Goal: Navigation & Orientation: Find specific page/section

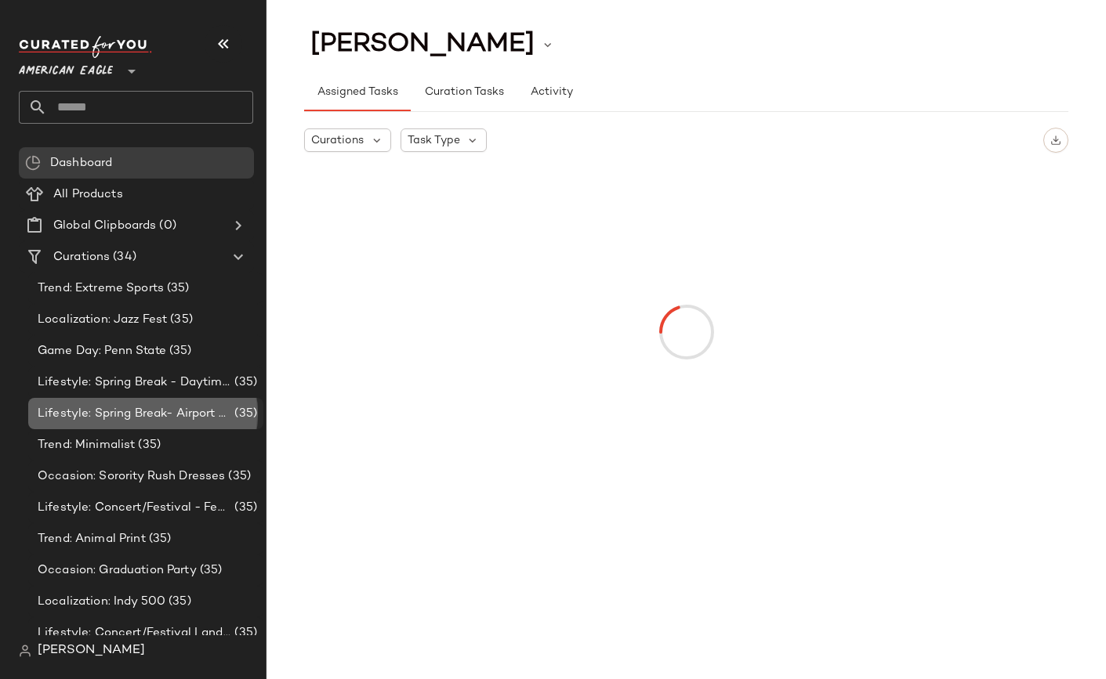
click at [67, 407] on span "Lifestyle: Spring Break- Airport Style" at bounding box center [135, 414] width 194 height 18
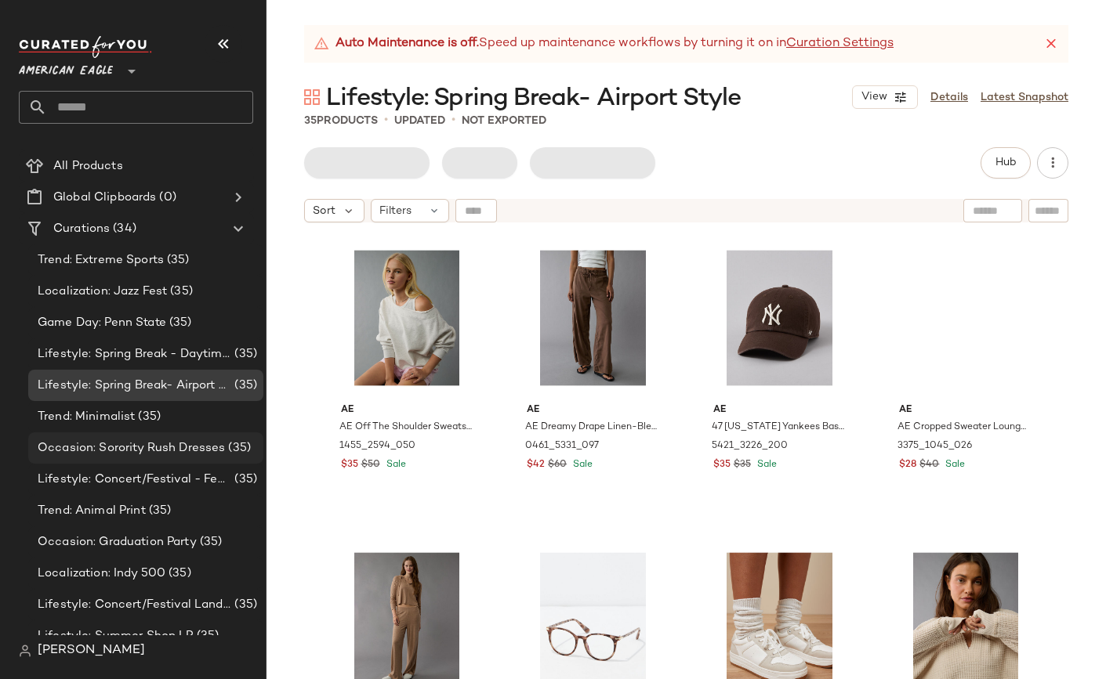
scroll to position [38, 0]
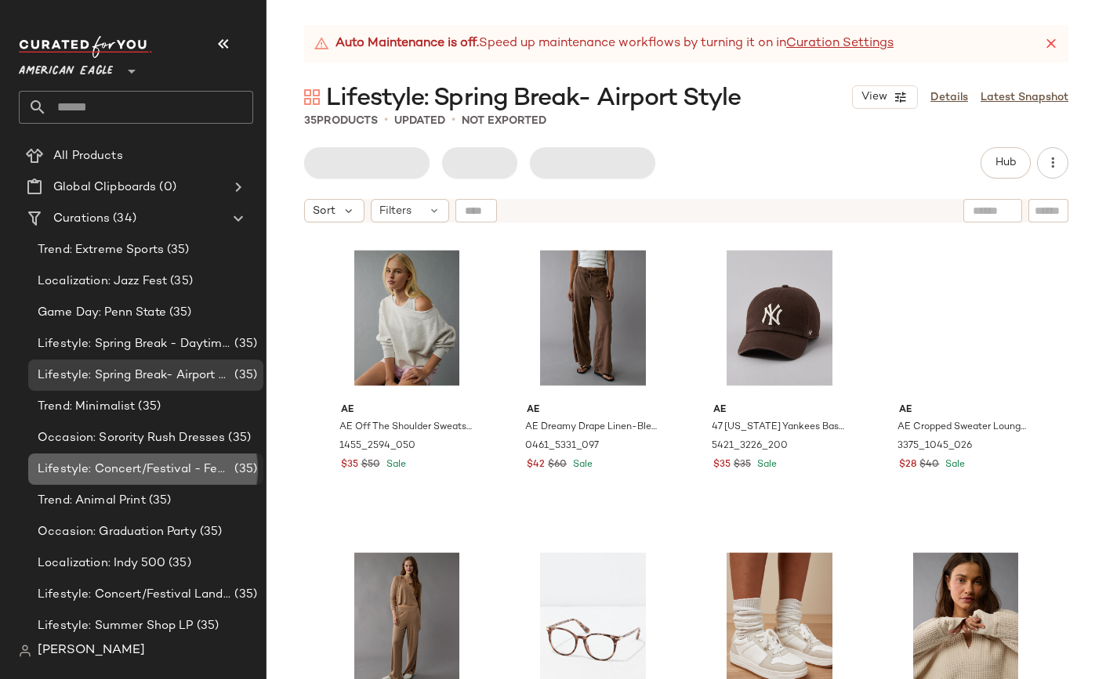
click at [174, 459] on div "Lifestyle: Concert/Festival - Femme (35)" at bounding box center [145, 469] width 235 height 31
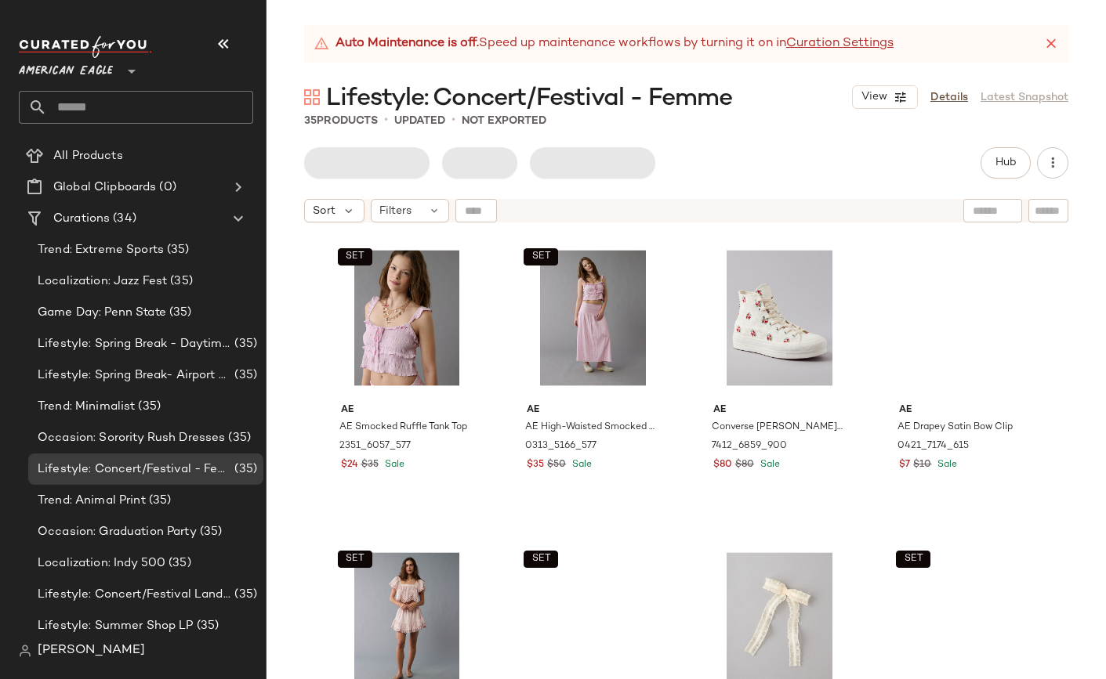
click at [561, 86] on span "Lifestyle: Concert/Festival - Femme" at bounding box center [529, 98] width 406 height 31
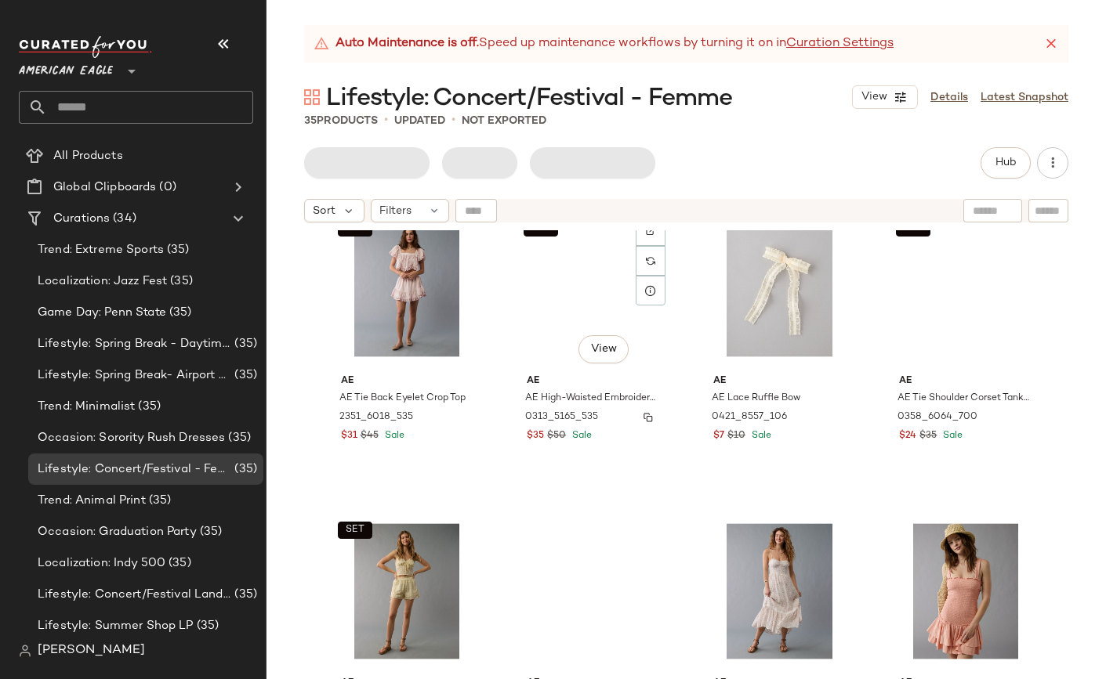
scroll to position [153, 0]
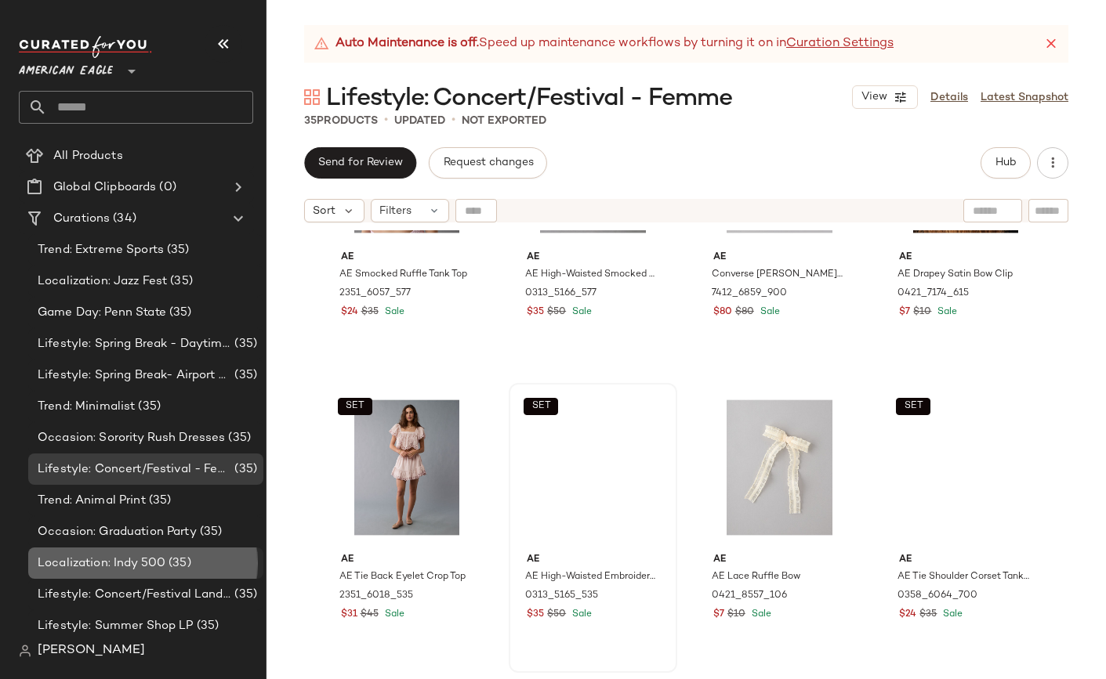
click at [139, 552] on div "Localization: Indy 500 (35)" at bounding box center [145, 563] width 235 height 31
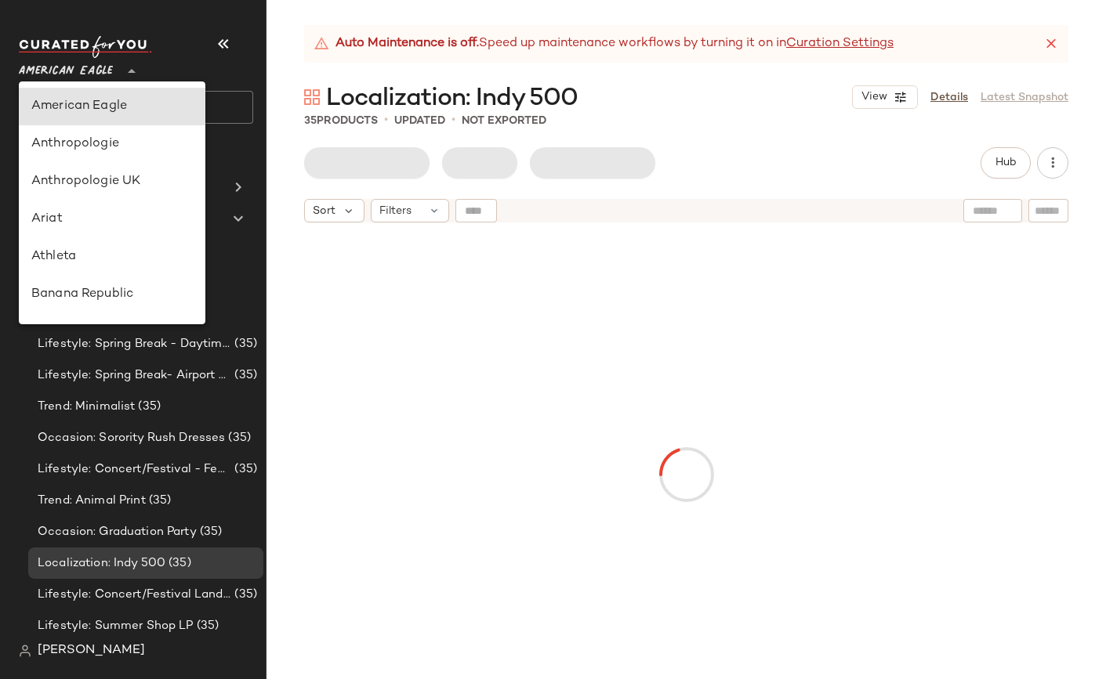
click at [92, 74] on span "American Eagle" at bounding box center [66, 67] width 94 height 28
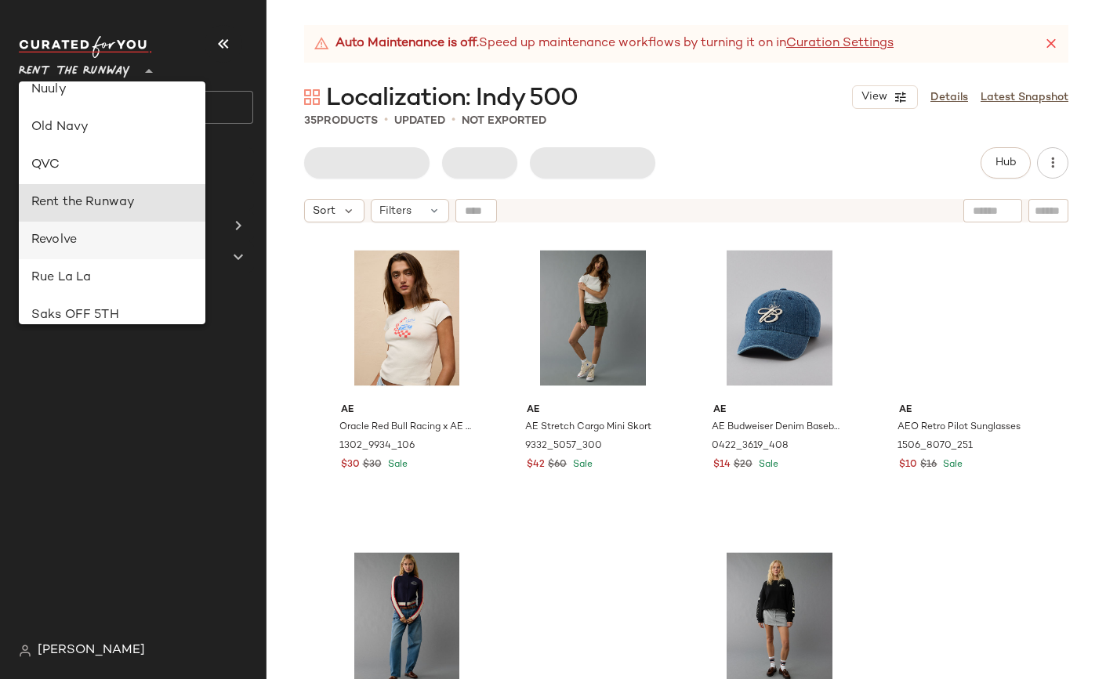
click at [60, 237] on div "Revolve" at bounding box center [111, 240] width 161 height 19
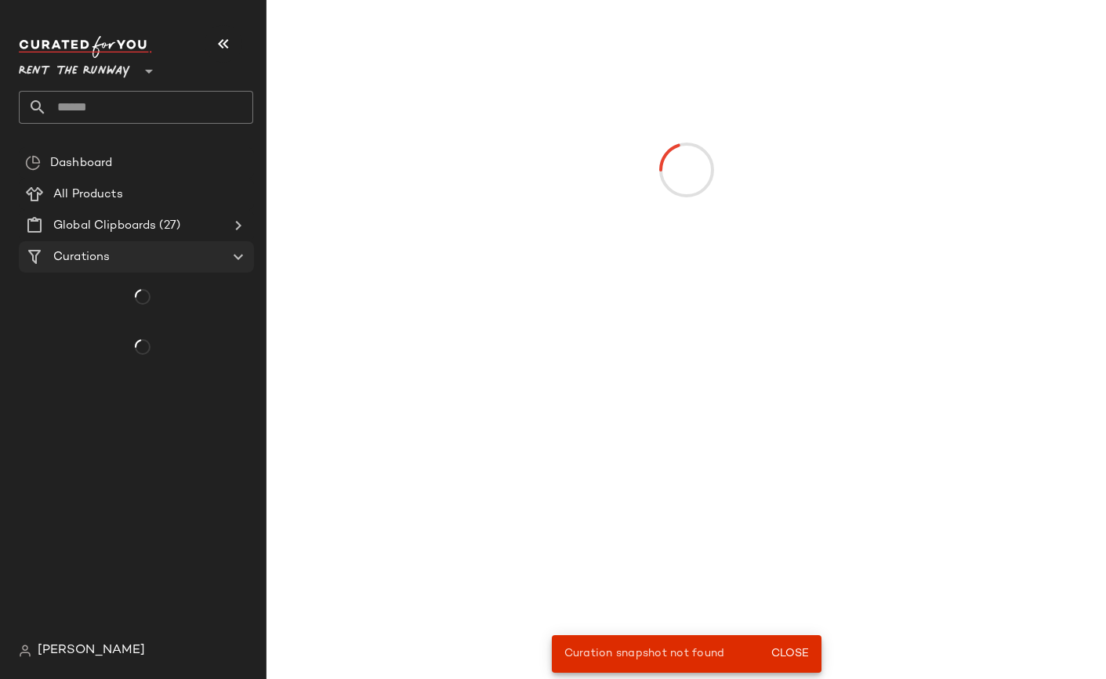
click at [104, 259] on span "Curations" at bounding box center [81, 257] width 56 height 18
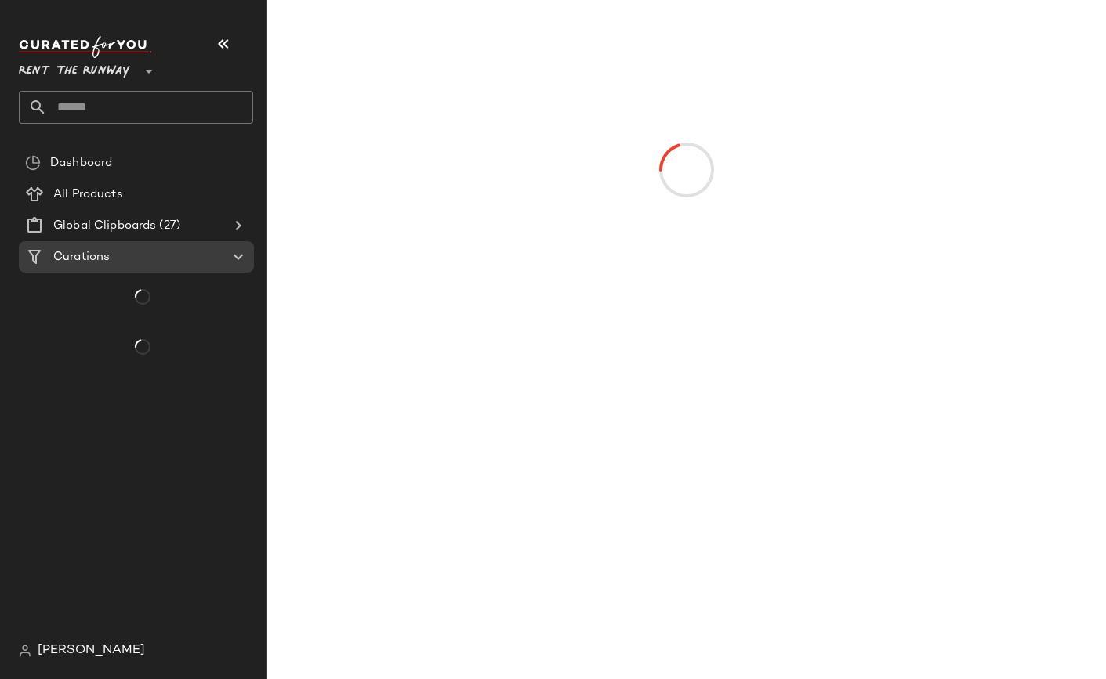
type input "**"
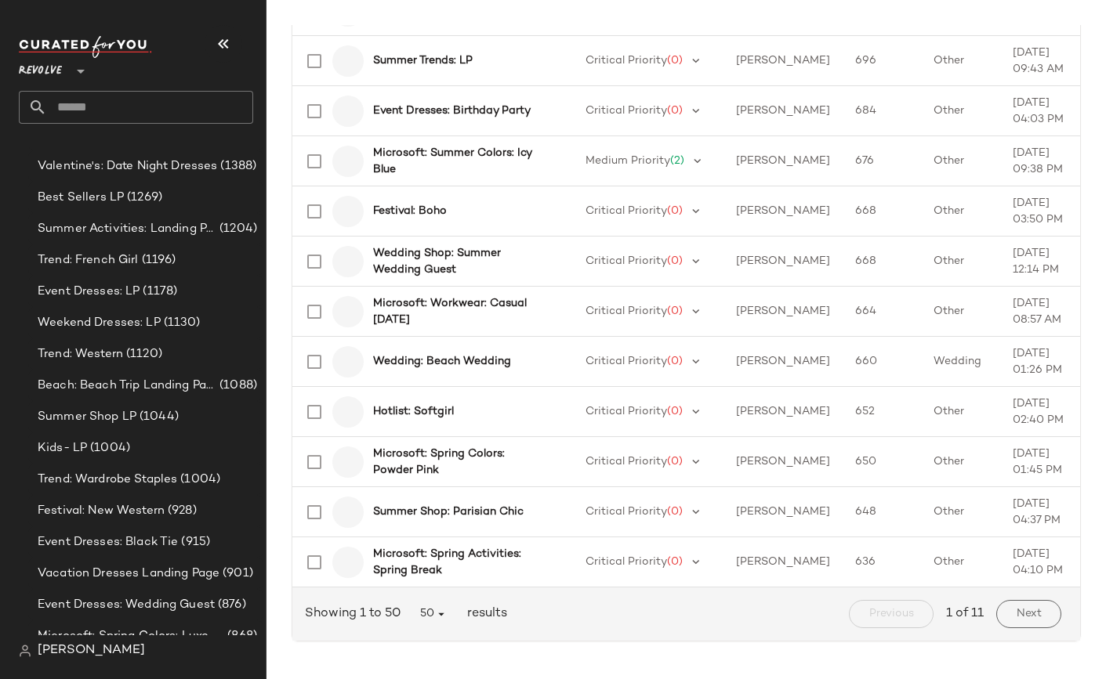
scroll to position [248, 0]
click at [403, 504] on b "Summer Shop: Parisian Chic" at bounding box center [448, 512] width 150 height 16
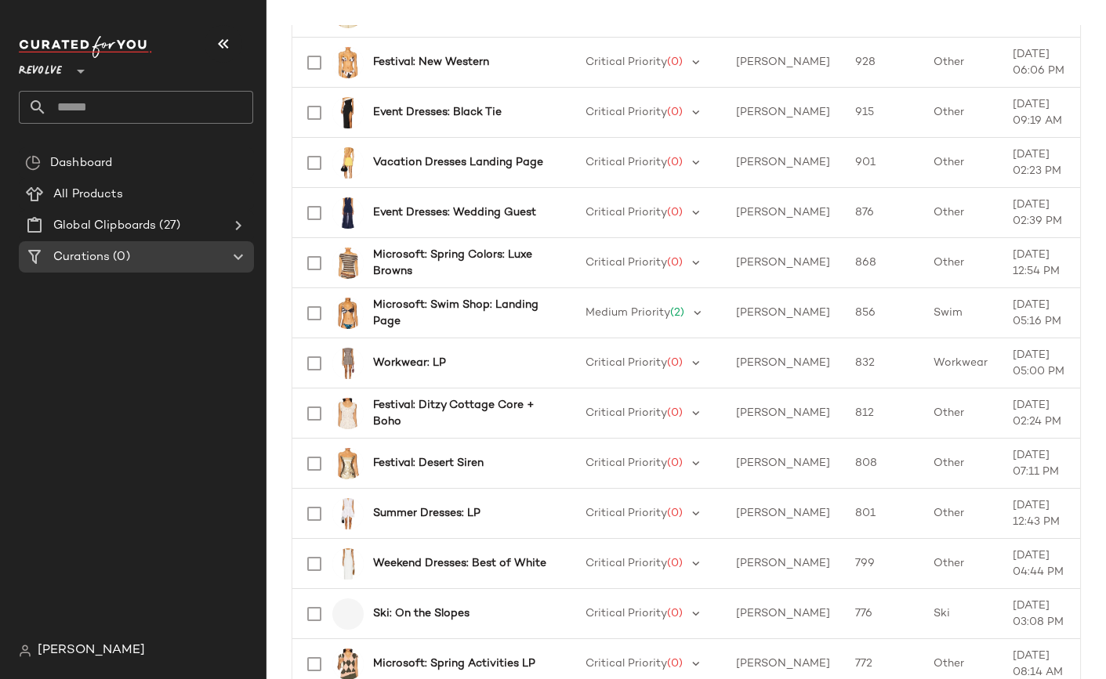
scroll to position [2216, 0]
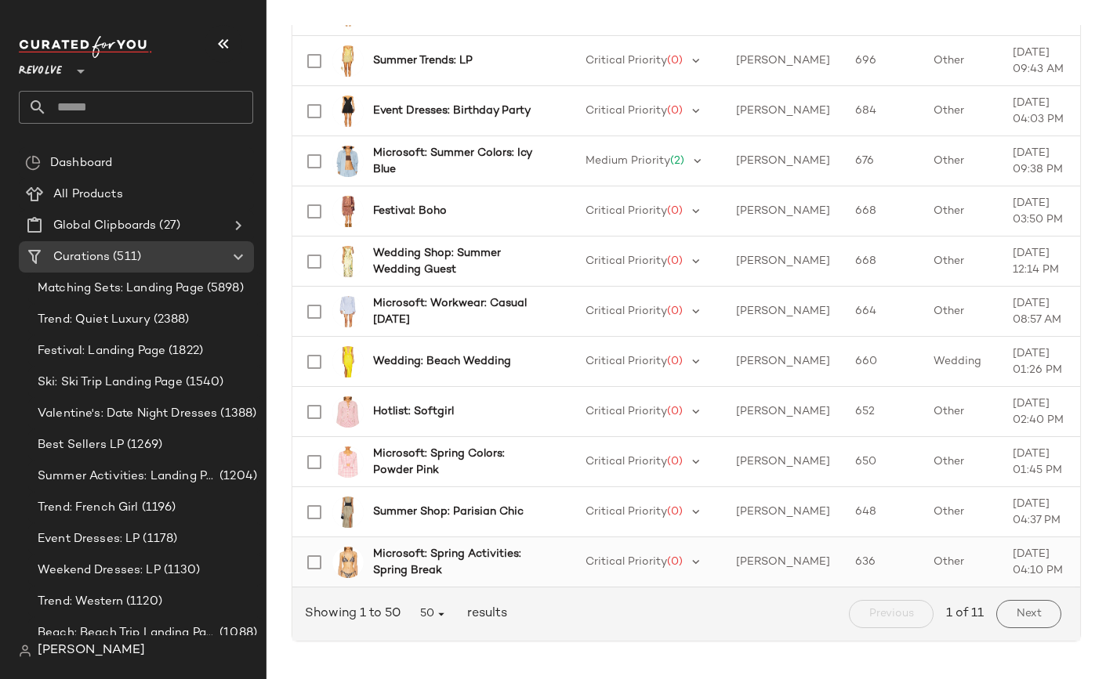
click at [448, 560] on b "Microsoft: Spring Activities: Spring Break" at bounding box center [460, 562] width 175 height 33
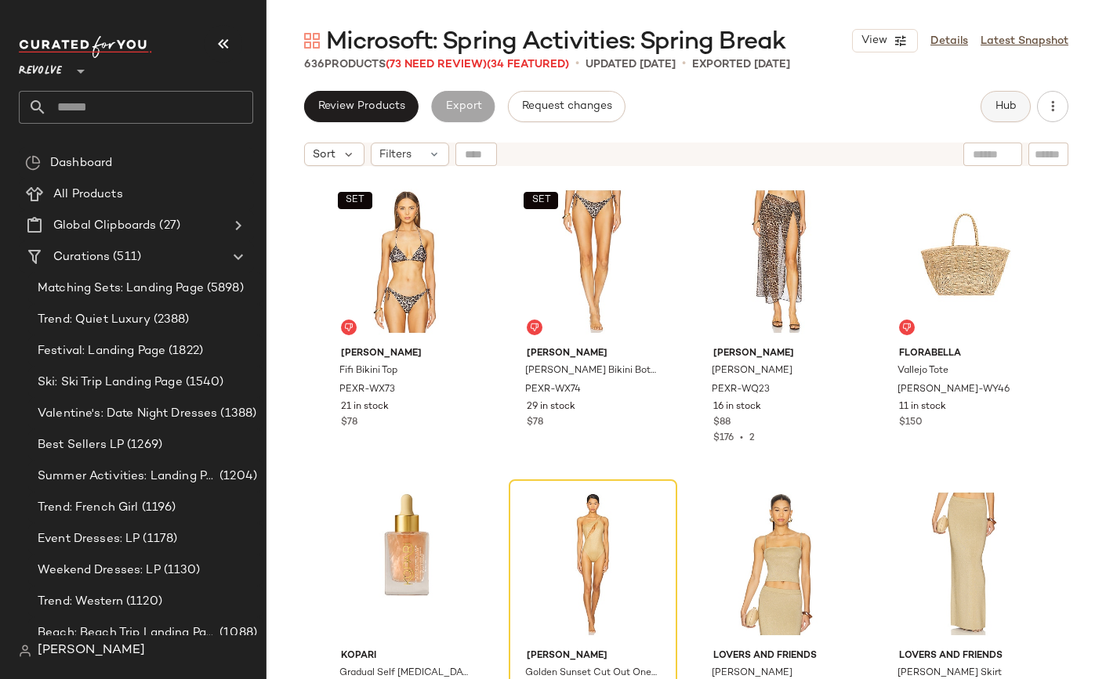
click at [1008, 99] on button "Hub" at bounding box center [1005, 106] width 50 height 31
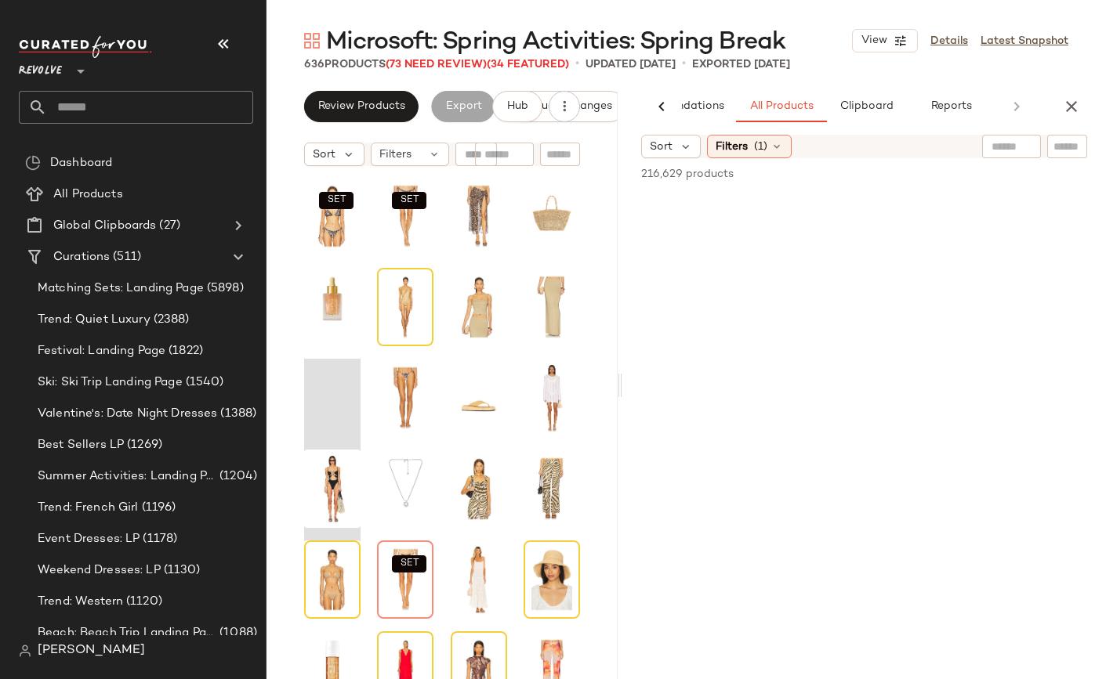
scroll to position [0, 77]
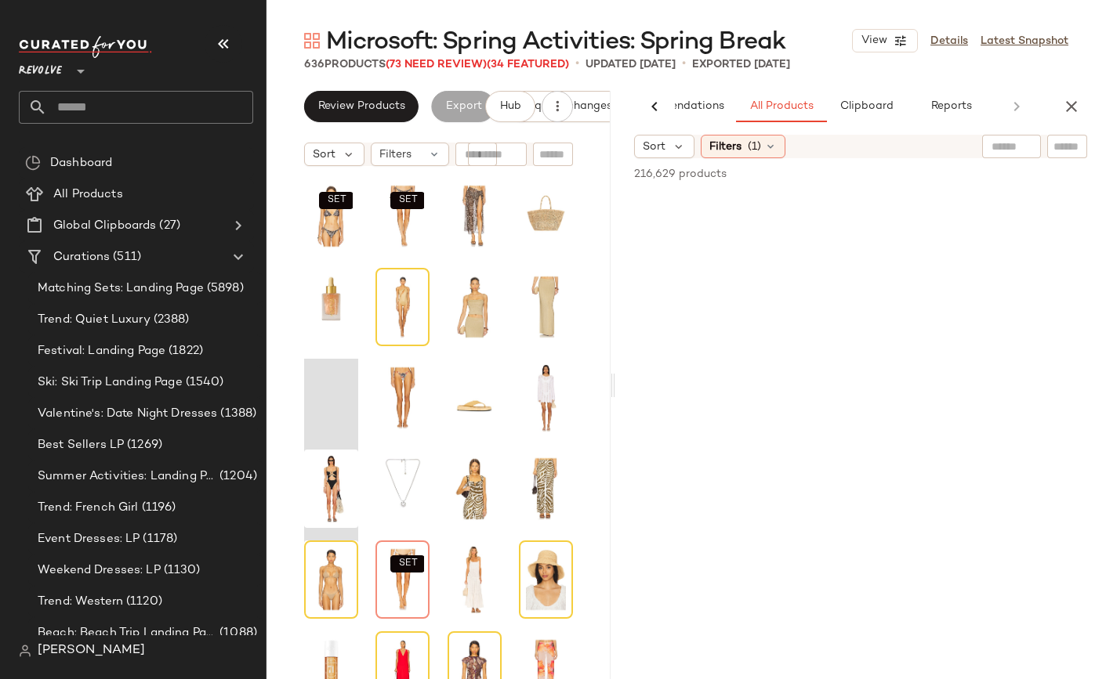
drag, startPoint x: 685, startPoint y: 315, endPoint x: 614, endPoint y: 317, distance: 70.6
click at [614, 317] on div "Microsoft: Spring Activities: Spring Break View Details Latest Snapshot 636 Pro…" at bounding box center [685, 352] width 839 height 654
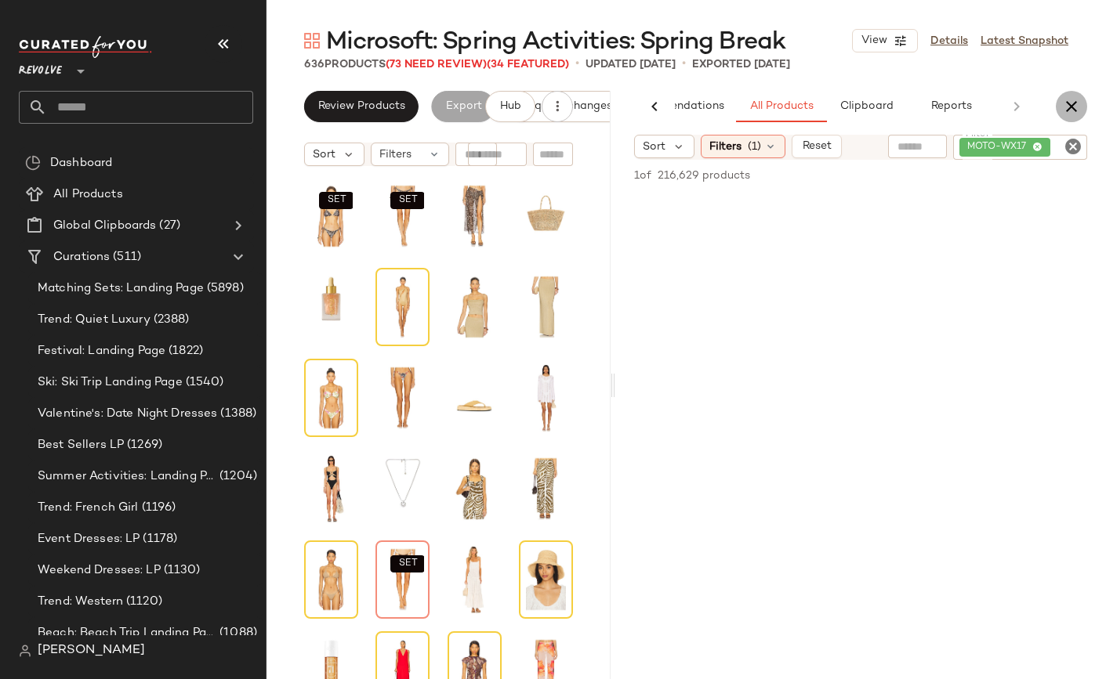
click at [1074, 100] on icon "button" at bounding box center [1071, 106] width 19 height 19
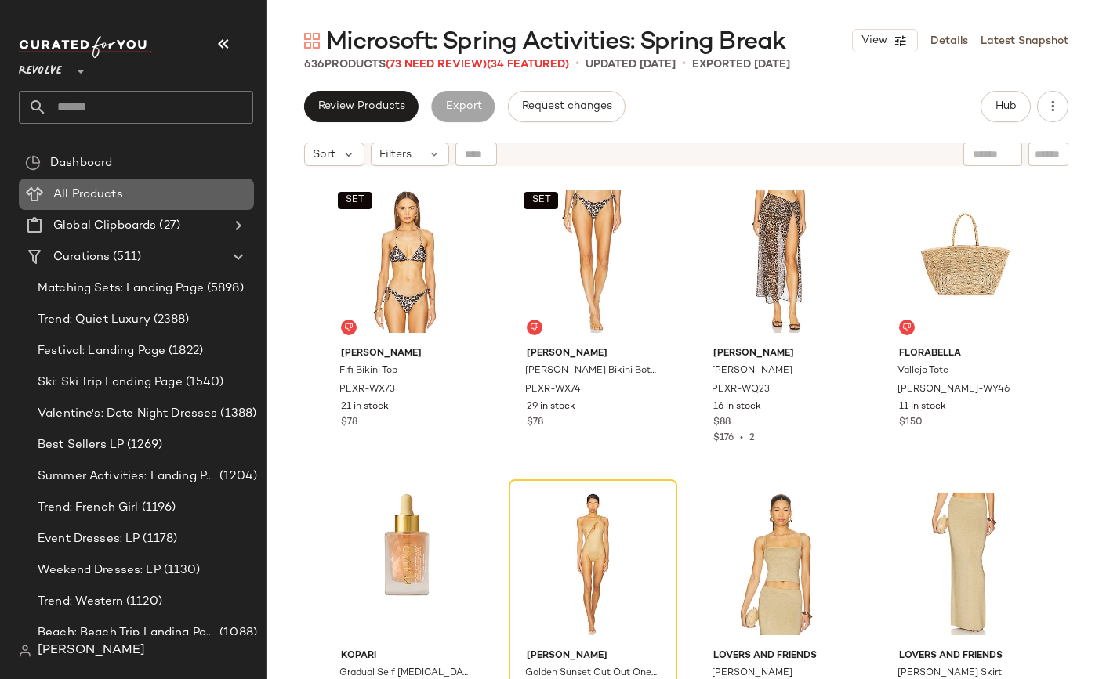
click at [102, 197] on span "All Products" at bounding box center [88, 195] width 70 height 18
